Goal: Find specific page/section: Find specific page/section

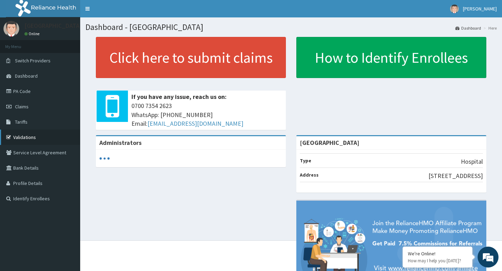
click at [47, 137] on link "Validations" at bounding box center [40, 137] width 80 height 15
click at [39, 142] on link "Validations" at bounding box center [40, 137] width 80 height 15
